Goal: Transaction & Acquisition: Purchase product/service

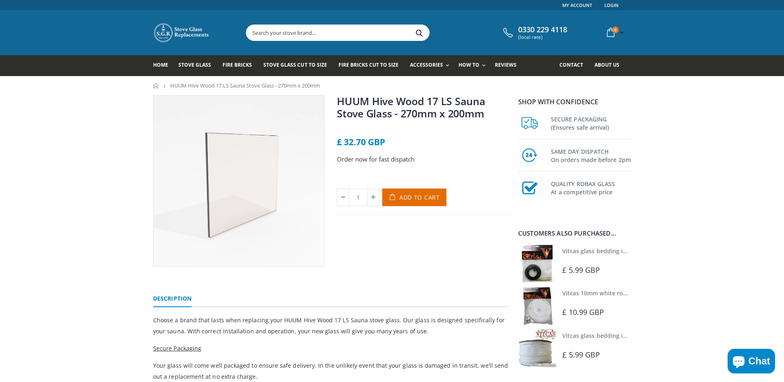
click at [277, 200] on img at bounding box center [239, 180] width 171 height 171
click at [275, 201] on img at bounding box center [239, 180] width 171 height 171
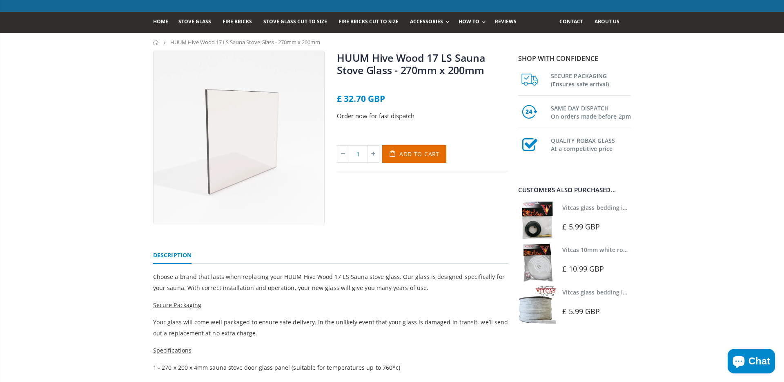
scroll to position [42, 0]
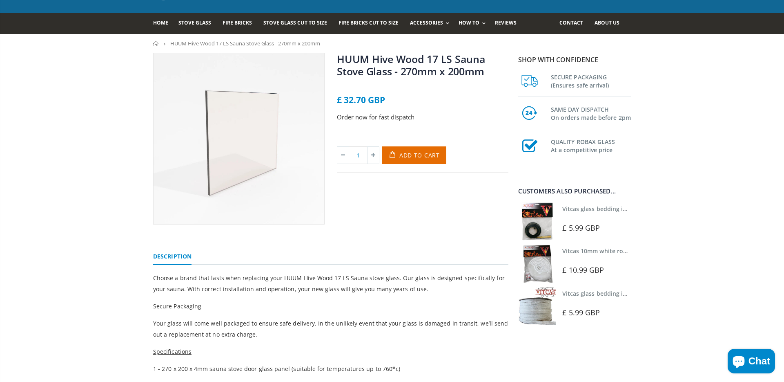
click at [275, 201] on img at bounding box center [239, 138] width 171 height 171
click at [274, 198] on img at bounding box center [239, 138] width 171 height 171
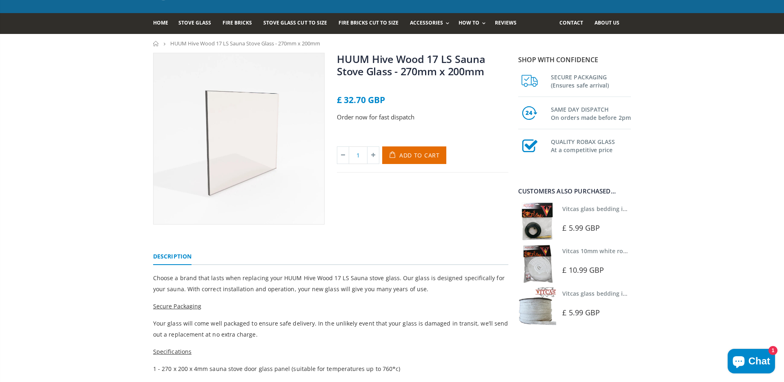
click at [274, 198] on img at bounding box center [239, 138] width 171 height 171
click at [261, 186] on img at bounding box center [239, 138] width 171 height 171
